Goal: Task Accomplishment & Management: Manage account settings

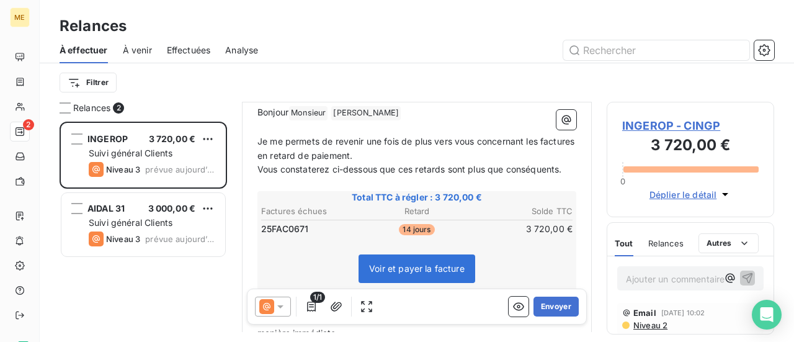
scroll to position [186, 0]
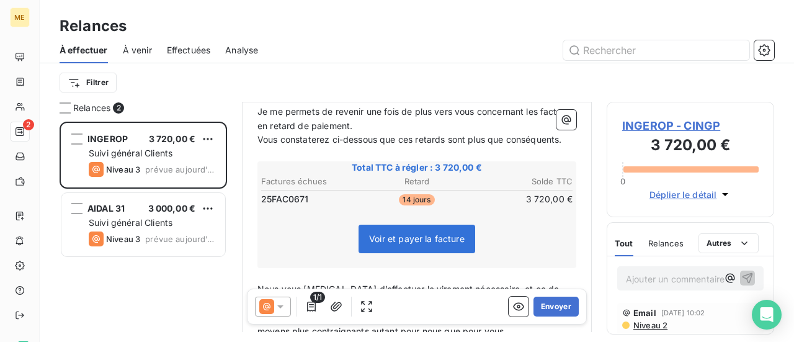
click at [277, 303] on icon at bounding box center [280, 306] width 12 height 12
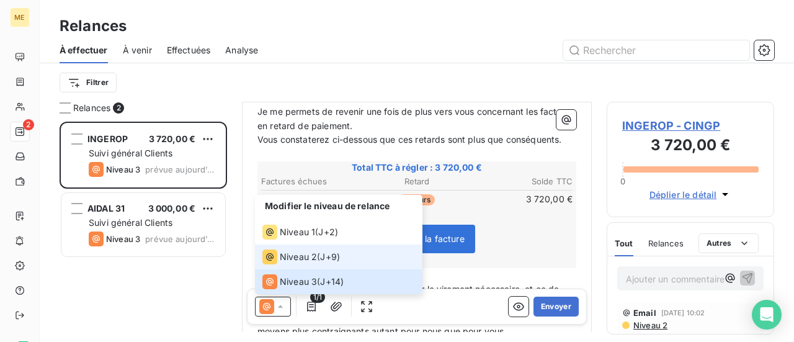
click at [300, 264] on div "Niveau 2" at bounding box center [289, 256] width 55 height 15
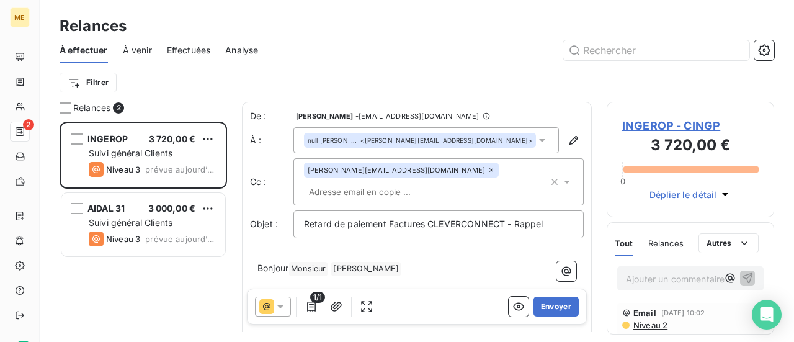
click at [644, 130] on span "INGEROP - CINGP" at bounding box center [690, 125] width 136 height 17
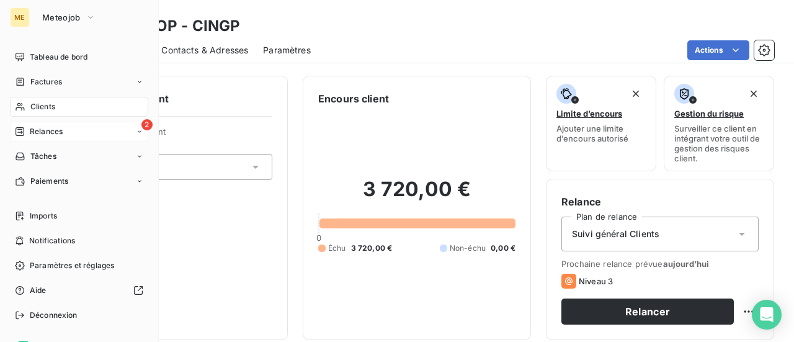
click at [38, 134] on span "Relances" at bounding box center [46, 131] width 33 height 11
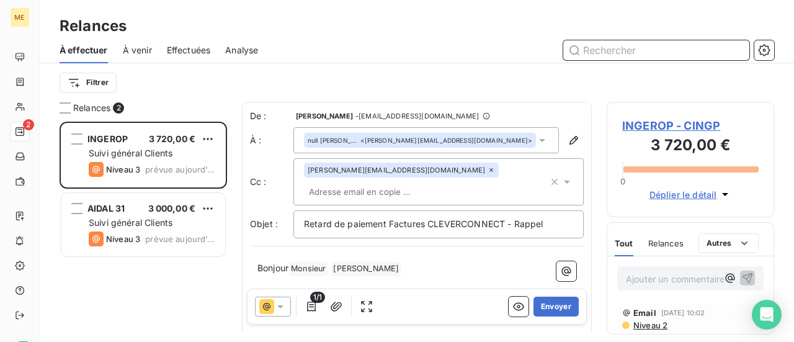
scroll to position [1, 0]
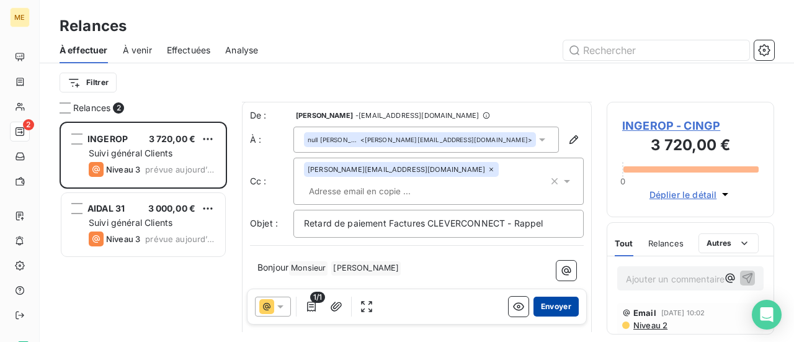
click at [550, 310] on button "Envoyer" at bounding box center [556, 307] width 45 height 20
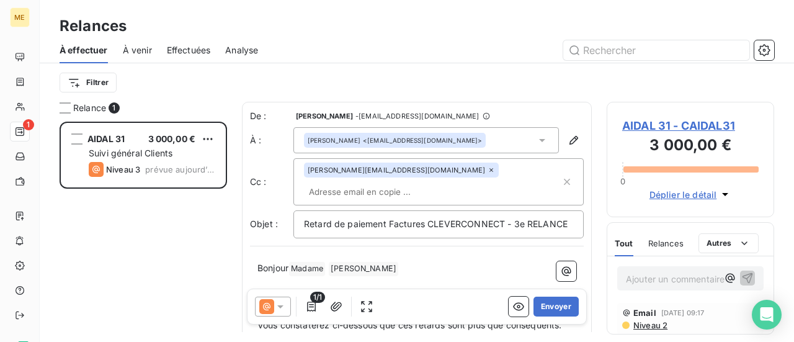
click at [277, 305] on icon at bounding box center [280, 306] width 12 height 12
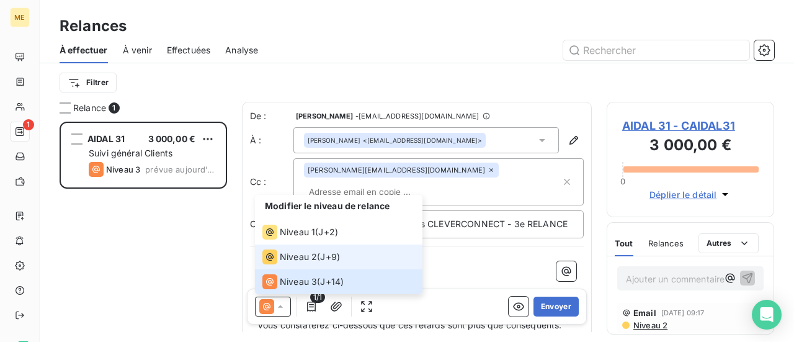
click at [289, 257] on span "Niveau 2" at bounding box center [298, 257] width 37 height 12
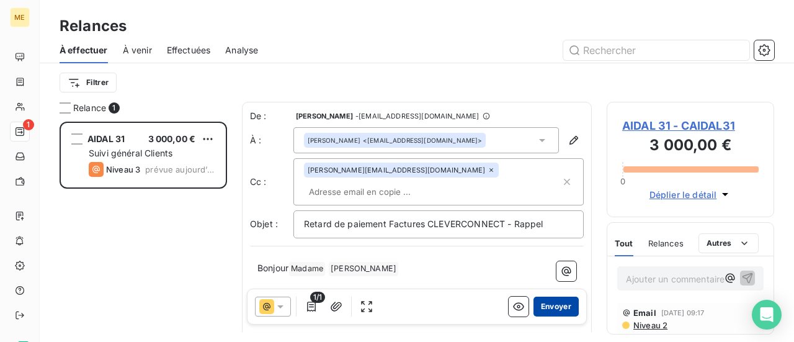
click at [553, 311] on button "Envoyer" at bounding box center [556, 307] width 45 height 20
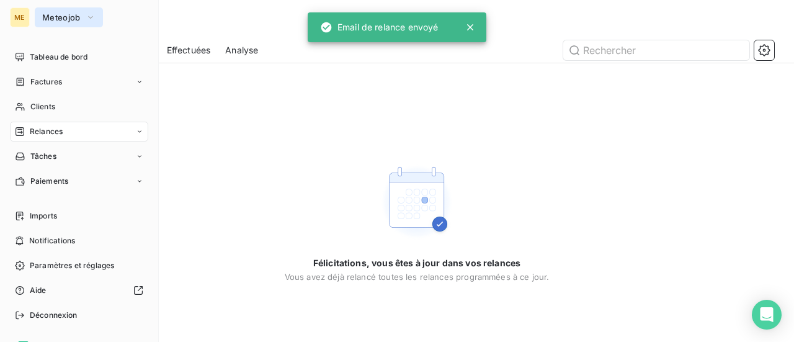
click at [69, 17] on span "Meteojob" at bounding box center [61, 17] width 38 height 10
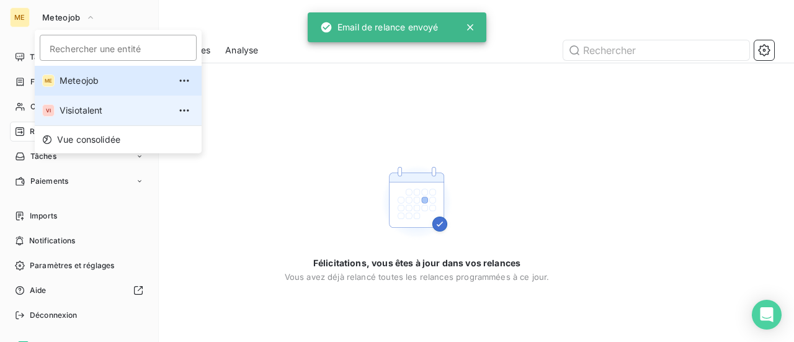
click at [64, 106] on span "Visiotalent" at bounding box center [115, 110] width 110 height 12
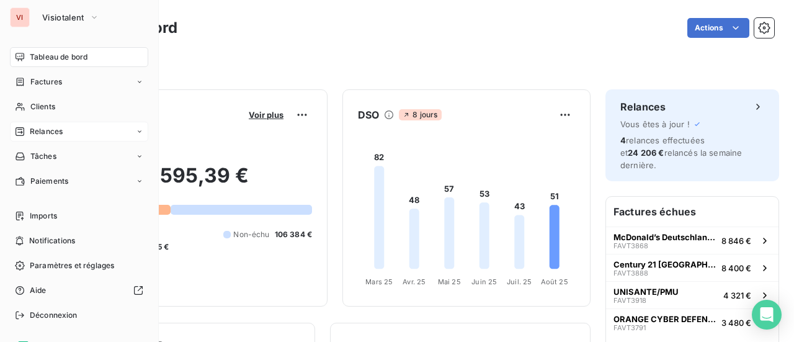
click at [45, 134] on span "Relances" at bounding box center [46, 131] width 33 height 11
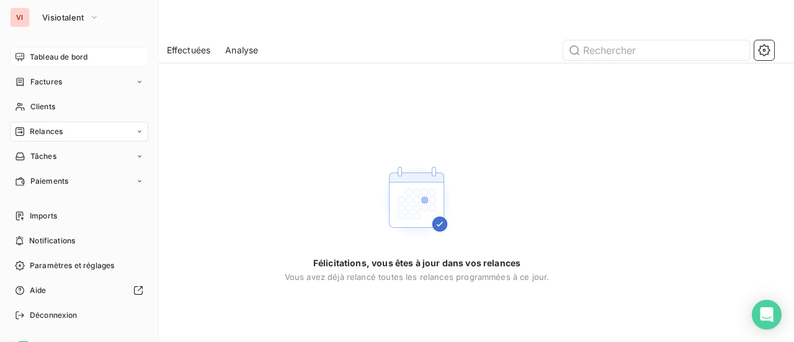
click at [76, 60] on span "Tableau de bord" at bounding box center [59, 56] width 58 height 11
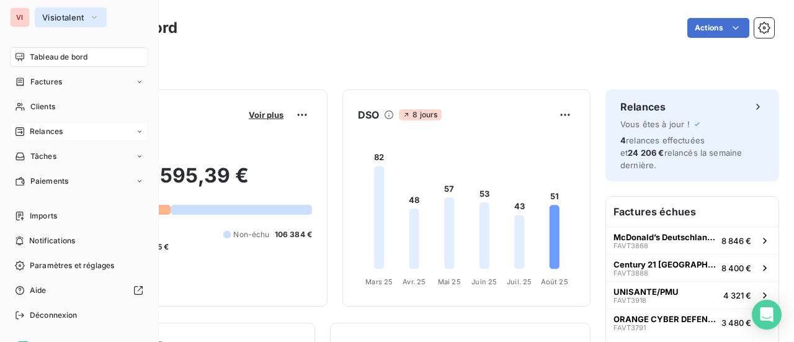
click at [79, 17] on span "Visiotalent" at bounding box center [63, 17] width 42 height 10
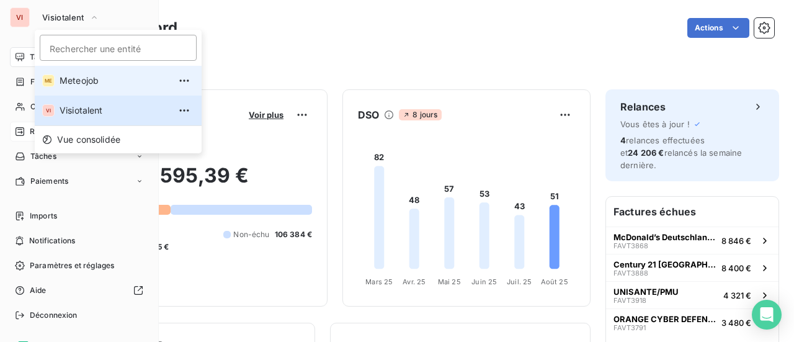
click at [74, 77] on span "Meteojob" at bounding box center [115, 80] width 110 height 12
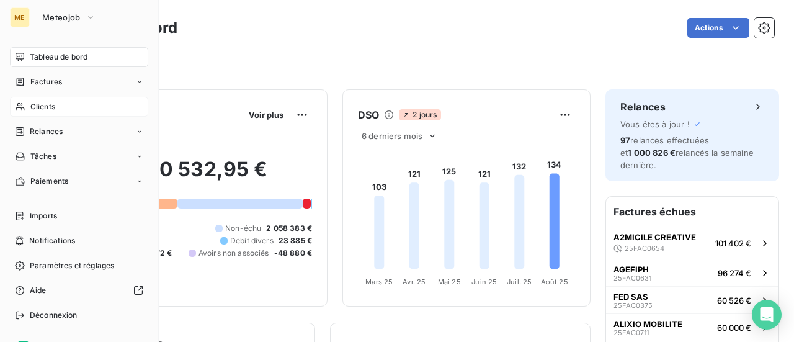
click at [38, 108] on span "Clients" at bounding box center [42, 106] width 25 height 11
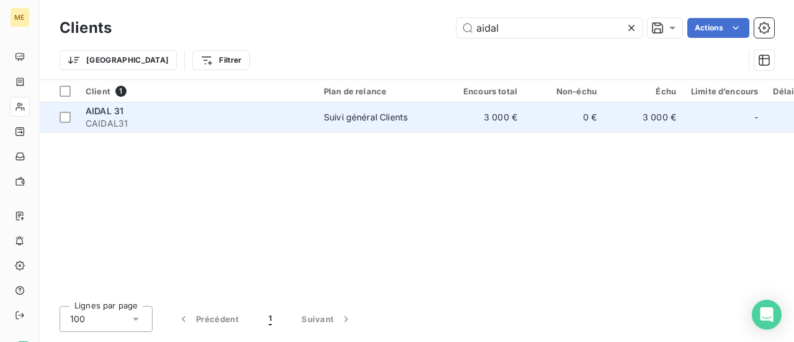
type input "aidal"
click at [337, 118] on div "Suivi général Clients" at bounding box center [366, 117] width 84 height 12
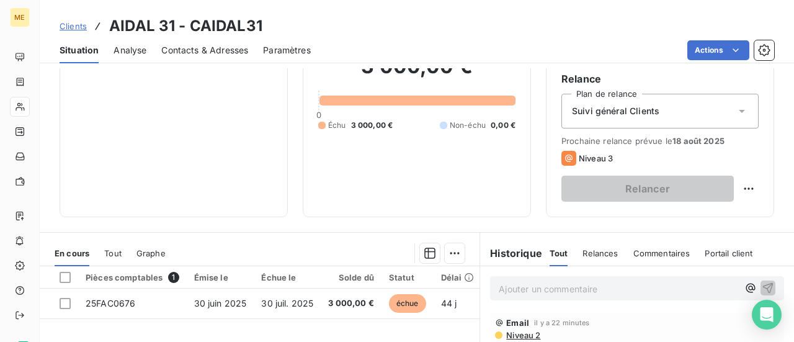
scroll to position [124, 0]
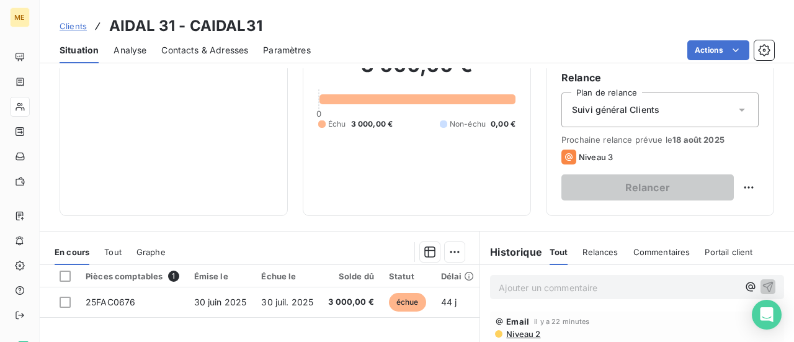
click at [506, 285] on p "Ajouter un commentaire ﻿" at bounding box center [618, 288] width 239 height 16
click at [762, 285] on icon "button" at bounding box center [768, 286] width 12 height 12
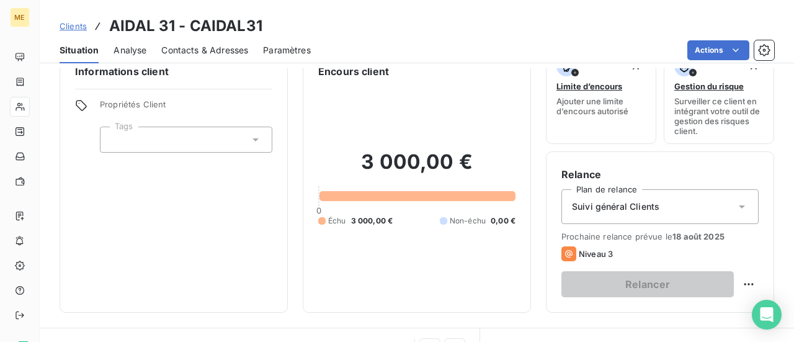
scroll to position [0, 0]
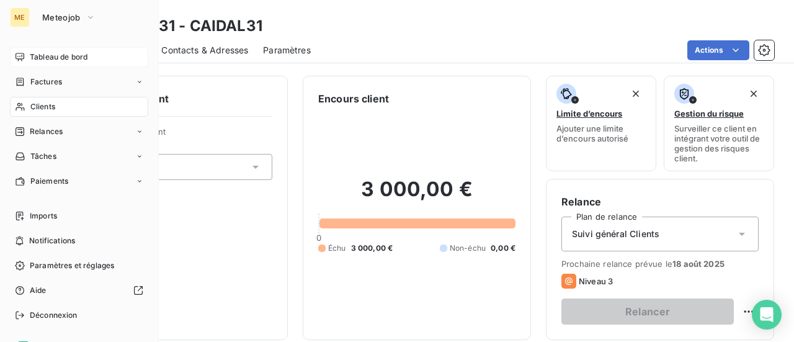
click at [57, 50] on div "Tableau de bord" at bounding box center [79, 57] width 138 height 20
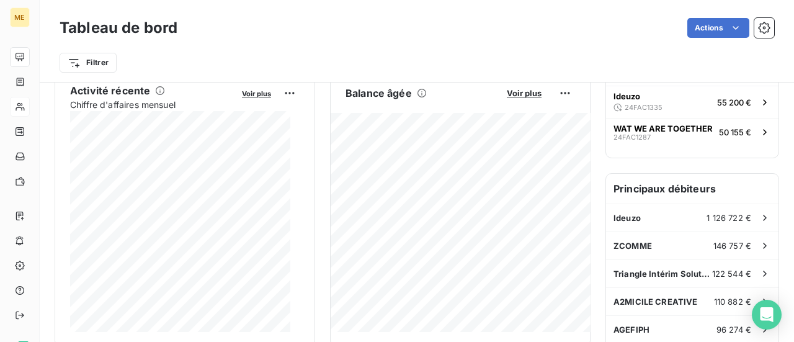
scroll to position [311, 0]
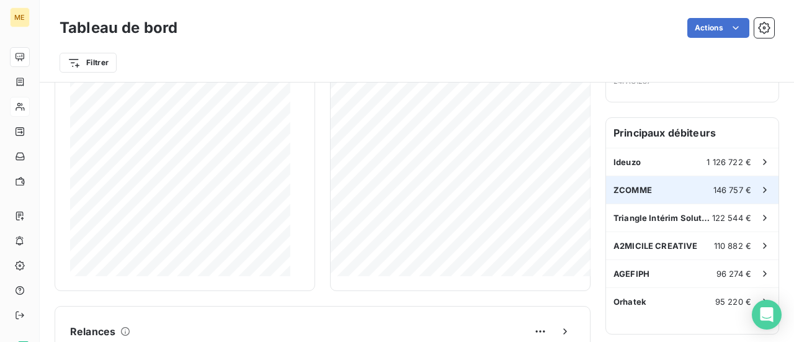
click at [620, 199] on div "ZCOMME 146 757 €" at bounding box center [692, 189] width 172 height 27
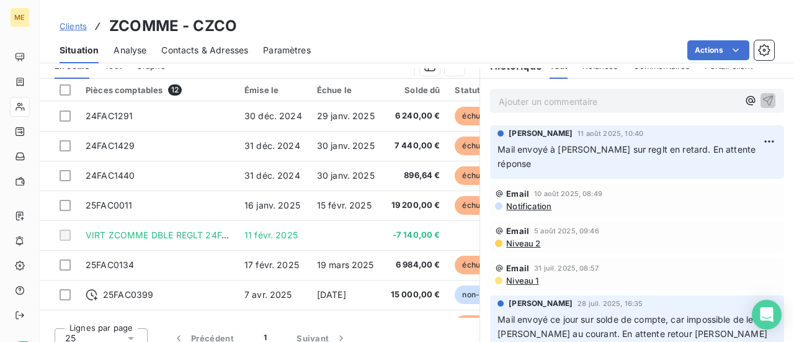
click at [357, 23] on div "Clients ZCOMME - CZCO" at bounding box center [417, 26] width 754 height 22
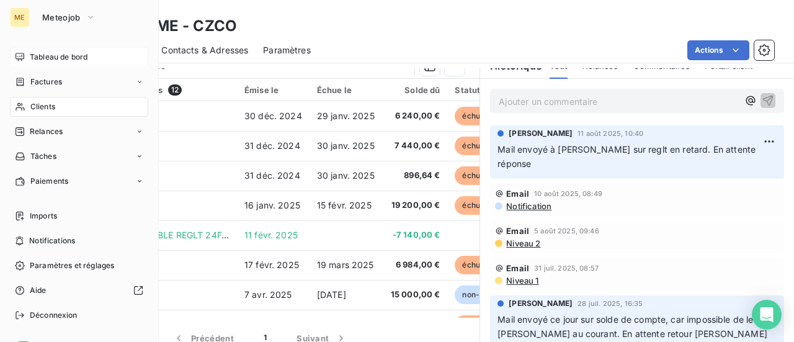
click at [38, 56] on span "Tableau de bord" at bounding box center [59, 56] width 58 height 11
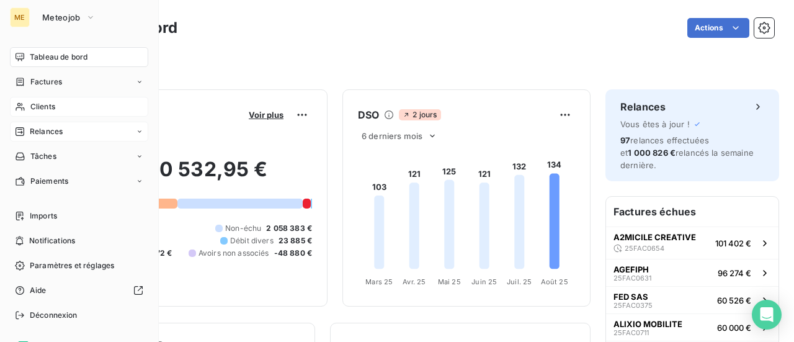
click at [53, 134] on span "Relances" at bounding box center [46, 131] width 33 height 11
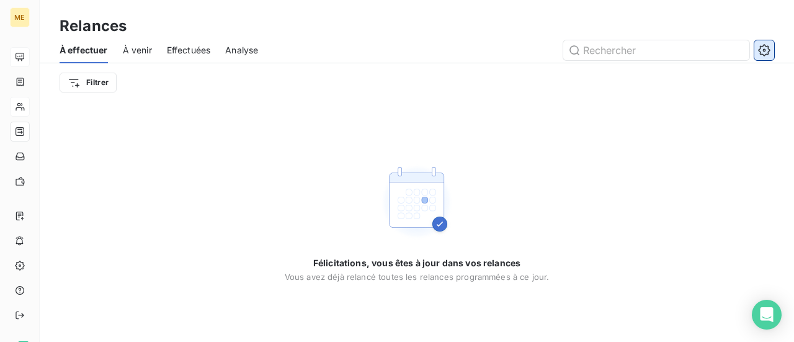
click at [769, 53] on icon "button" at bounding box center [764, 50] width 12 height 12
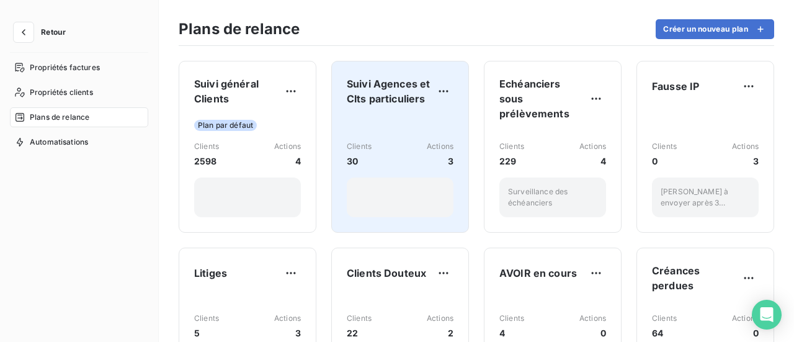
click at [417, 151] on div "Clients 30 Actions 3" at bounding box center [400, 154] width 107 height 27
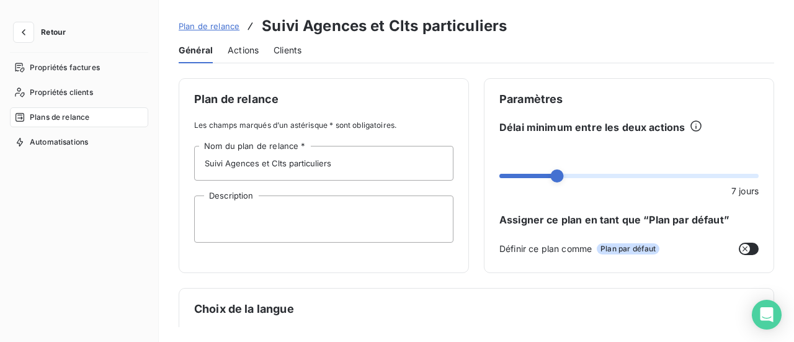
click at [232, 52] on span "Actions" at bounding box center [243, 50] width 31 height 12
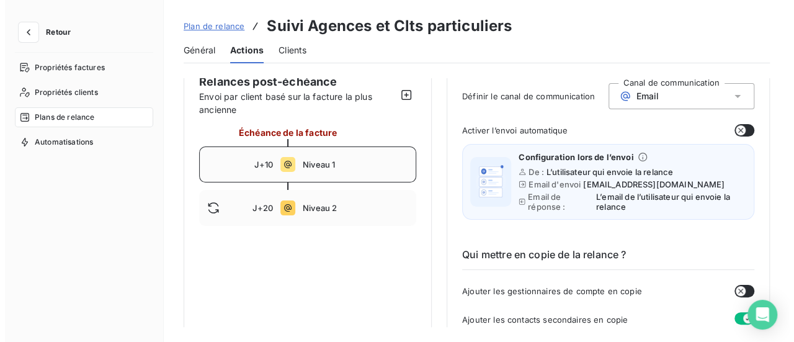
scroll to position [62, 0]
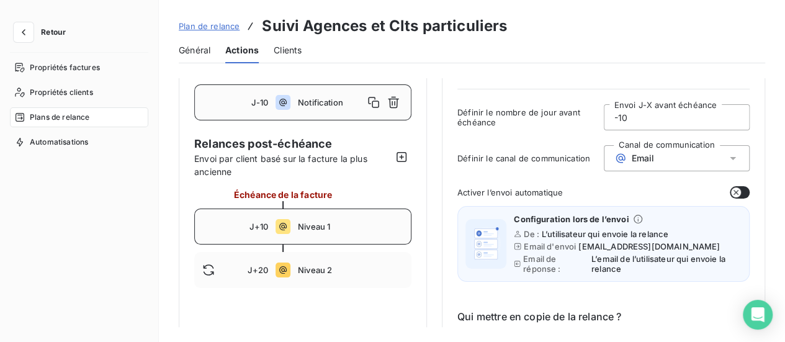
click at [365, 224] on span "Niveau 1" at bounding box center [350, 226] width 105 height 10
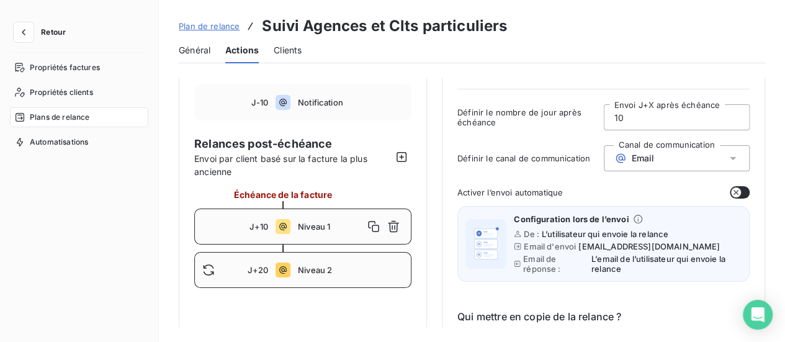
click at [367, 267] on span "Niveau 2" at bounding box center [350, 270] width 105 height 10
type input "20"
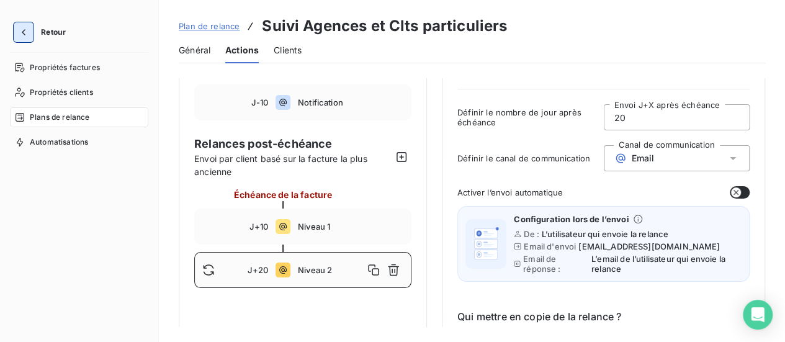
click at [20, 32] on icon "button" at bounding box center [23, 32] width 12 height 12
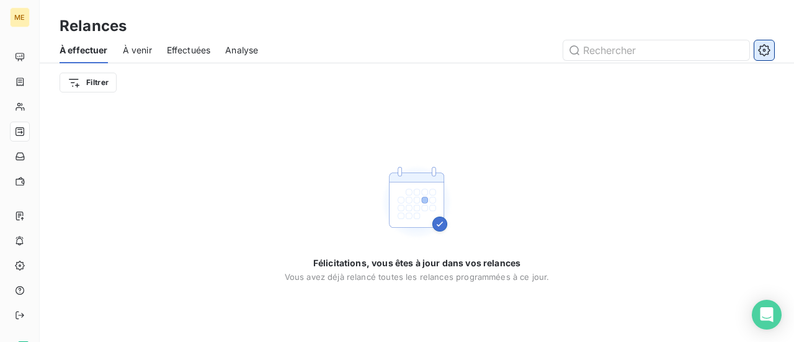
click at [765, 49] on icon "button" at bounding box center [764, 49] width 3 height 3
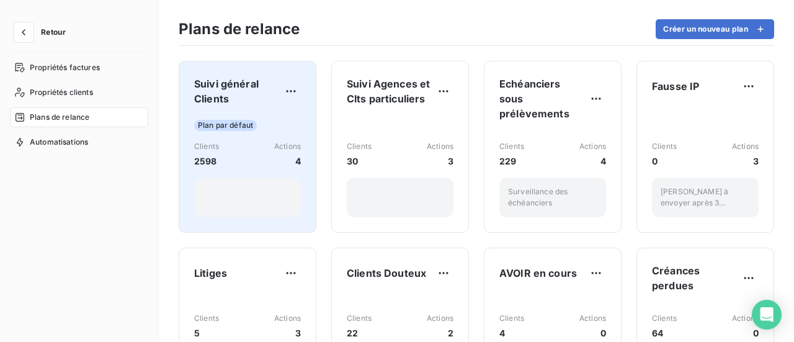
click at [256, 152] on div "Clients 2598 Actions 4" at bounding box center [247, 154] width 107 height 27
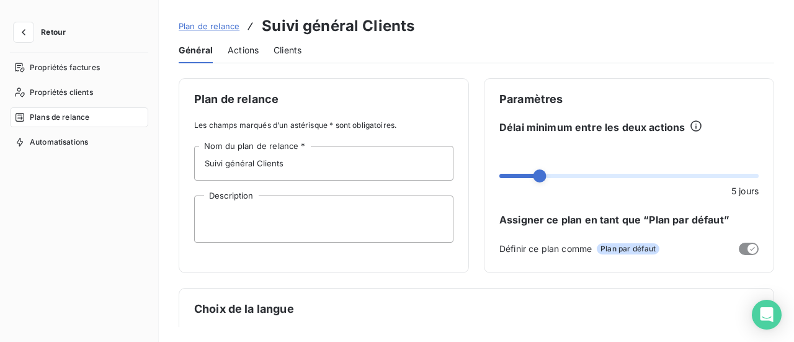
click at [239, 58] on div "Actions" at bounding box center [243, 50] width 31 height 26
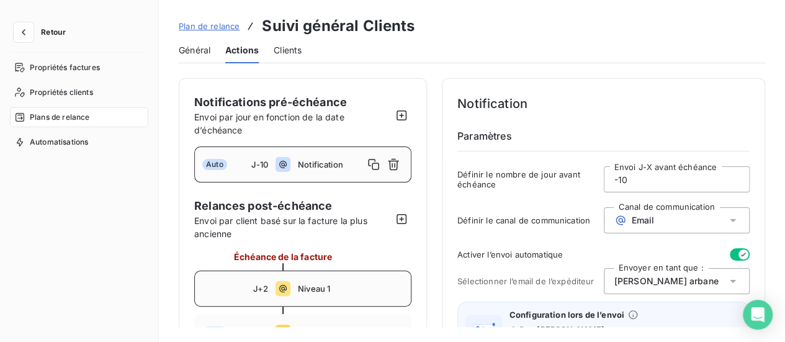
click at [380, 285] on span "Niveau 1" at bounding box center [350, 289] width 105 height 10
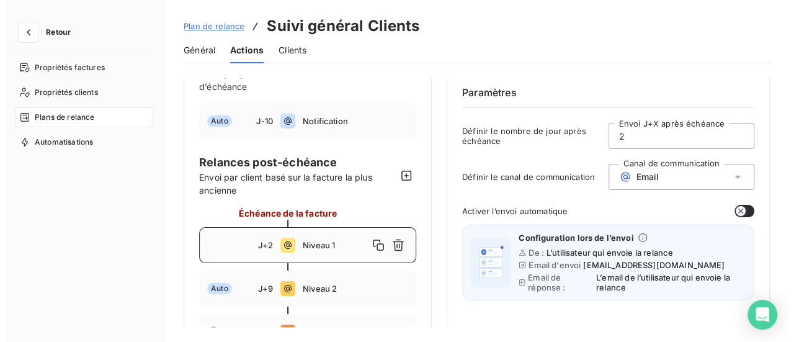
scroll to position [62, 0]
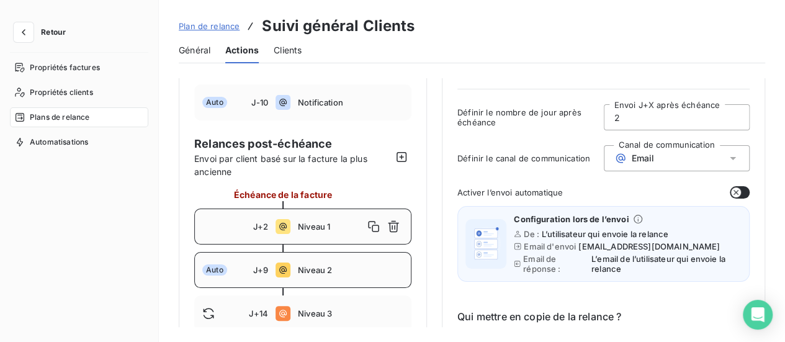
click at [380, 272] on span "Niveau 2" at bounding box center [350, 270] width 105 height 10
type input "9"
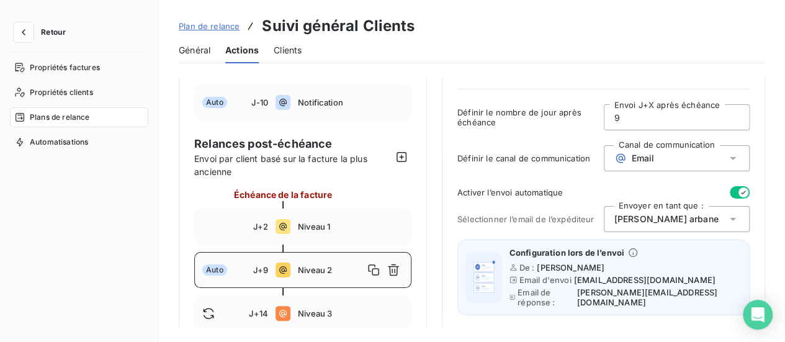
click at [730, 193] on button "button" at bounding box center [740, 192] width 20 height 12
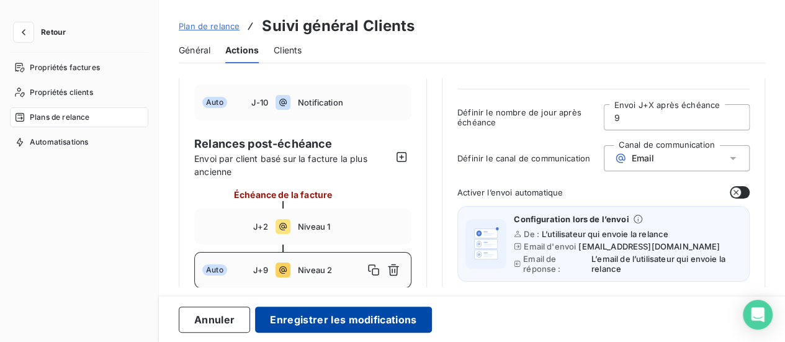
click at [366, 315] on button "Enregistrer les modifications" at bounding box center [343, 319] width 176 height 26
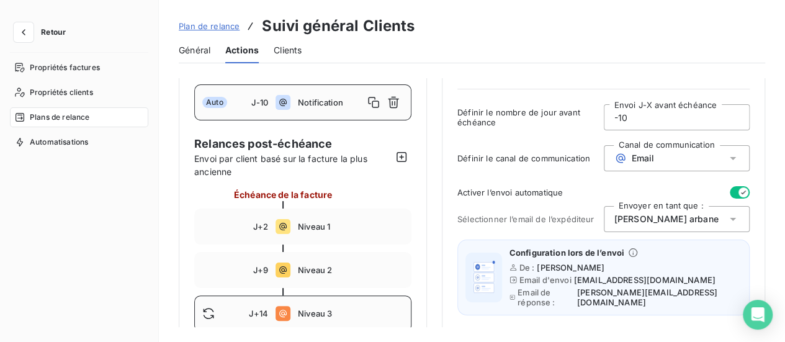
click at [367, 306] on div "J+14 Niveau 3" at bounding box center [302, 313] width 217 height 36
type input "14"
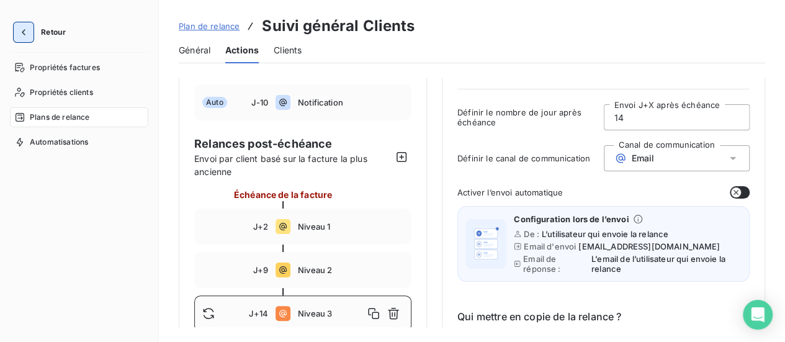
click at [30, 32] on button "button" at bounding box center [24, 32] width 20 height 20
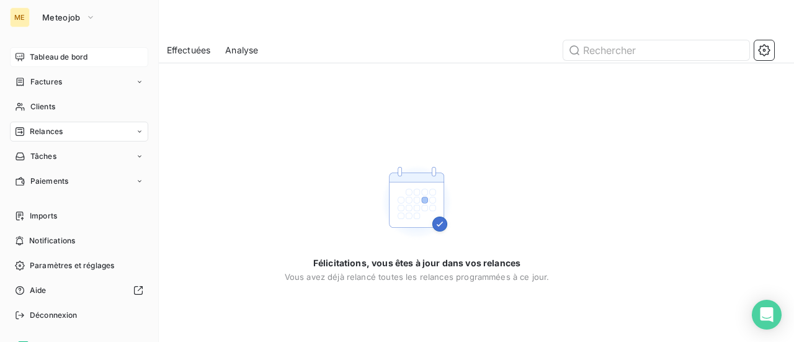
click at [69, 55] on span "Tableau de bord" at bounding box center [59, 56] width 58 height 11
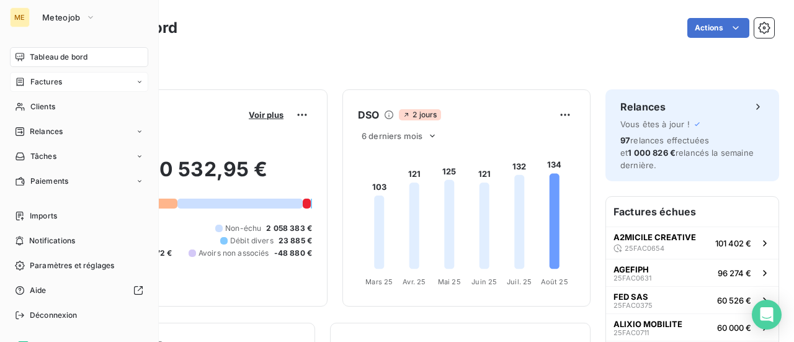
click at [46, 78] on span "Factures" at bounding box center [46, 81] width 32 height 11
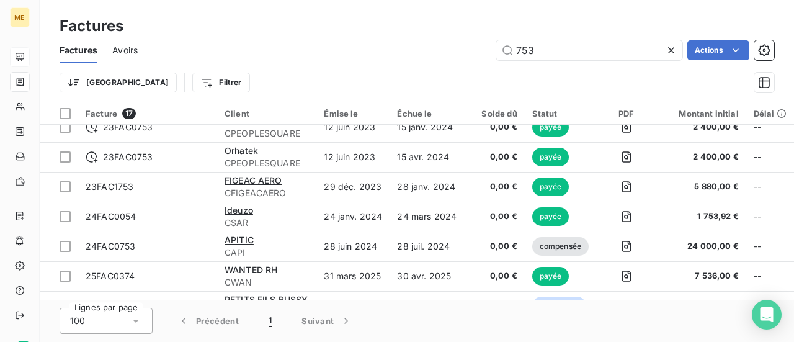
scroll to position [336, 0]
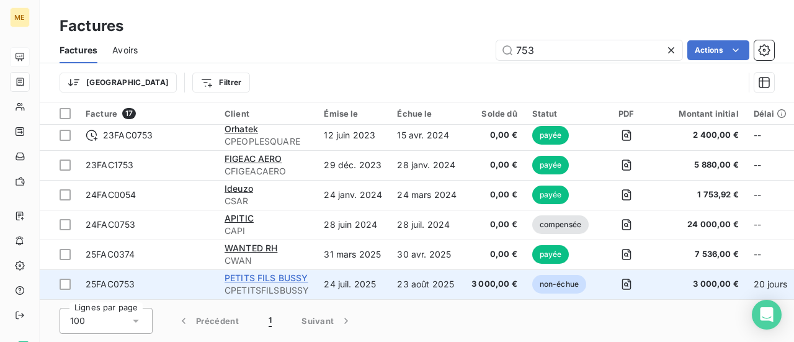
type input "753"
click at [264, 275] on span "PETITS FILS BUSSY" at bounding box center [267, 277] width 84 height 11
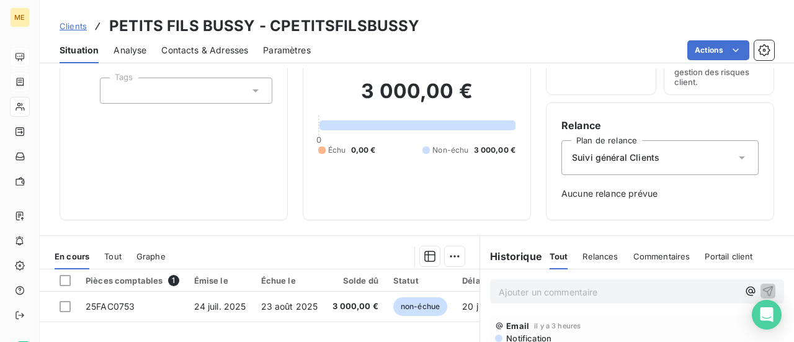
scroll to position [124, 0]
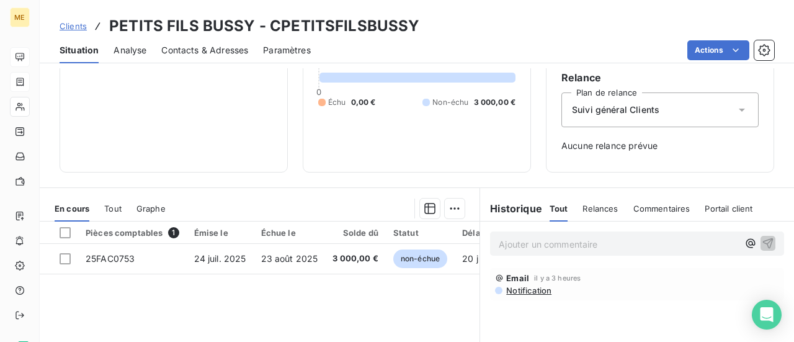
click at [509, 246] on p "Ajouter un commentaire ﻿" at bounding box center [618, 244] width 239 height 16
click at [762, 243] on icon "button" at bounding box center [768, 242] width 12 height 12
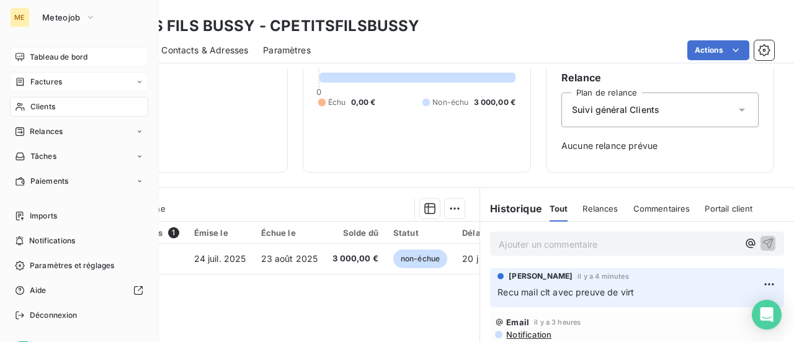
click at [46, 58] on span "Tableau de bord" at bounding box center [59, 56] width 58 height 11
